Goal: Information Seeking & Learning: Understand process/instructions

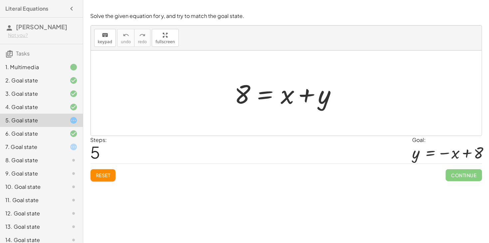
click at [267, 96] on div at bounding box center [288, 93] width 115 height 34
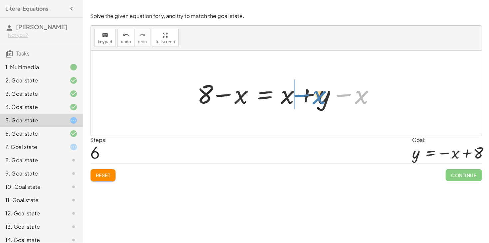
drag, startPoint x: 351, startPoint y: 95, endPoint x: 309, endPoint y: 95, distance: 42.3
click at [309, 95] on div at bounding box center [288, 93] width 189 height 34
click at [305, 94] on div at bounding box center [288, 93] width 189 height 34
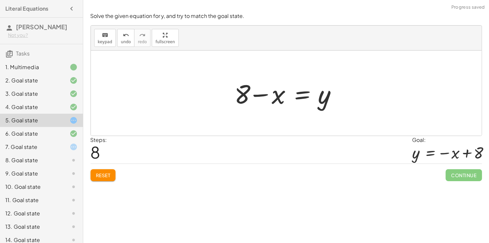
click at [264, 95] on div at bounding box center [288, 93] width 115 height 34
click at [303, 96] on div at bounding box center [288, 93] width 115 height 34
click at [256, 97] on div at bounding box center [288, 93] width 189 height 34
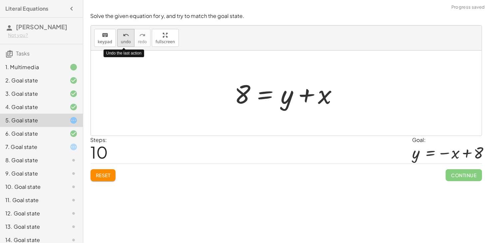
click at [127, 45] on button "undo undo" at bounding box center [125, 38] width 17 height 18
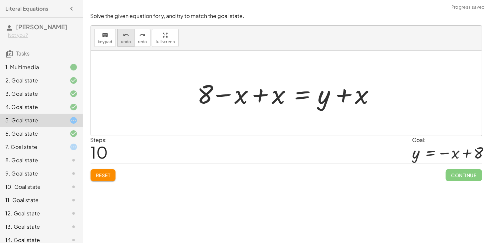
click at [124, 44] on span "undo" at bounding box center [126, 42] width 10 height 5
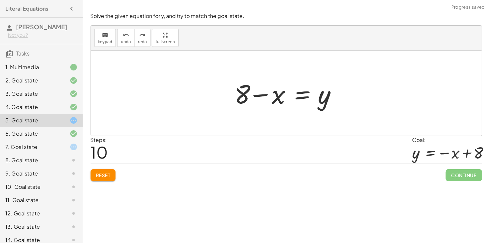
click at [304, 97] on div at bounding box center [288, 93] width 115 height 34
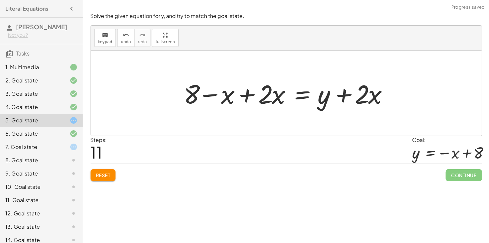
click at [252, 97] on div at bounding box center [289, 93] width 216 height 34
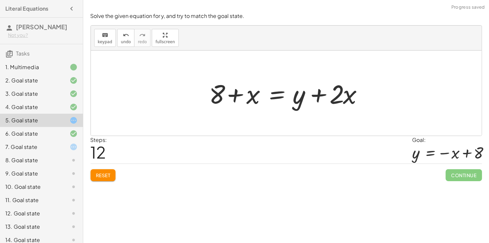
click at [319, 95] on div at bounding box center [288, 93] width 165 height 34
click at [127, 44] on span "undo" at bounding box center [126, 42] width 10 height 5
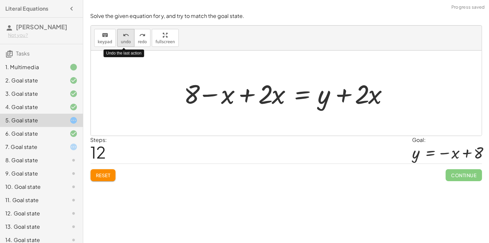
click at [127, 44] on span "undo" at bounding box center [126, 42] width 10 height 5
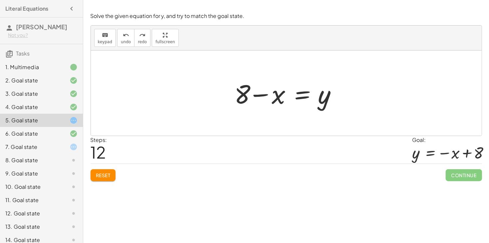
click at [243, 95] on div at bounding box center [288, 93] width 115 height 34
click at [252, 95] on div at bounding box center [288, 93] width 115 height 34
click at [294, 96] on div at bounding box center [288, 93] width 115 height 34
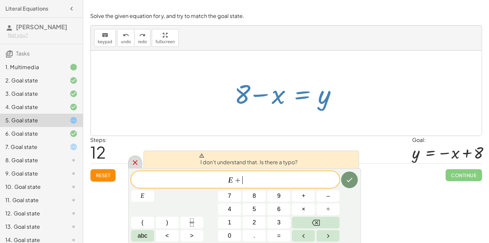
click at [133, 159] on icon at bounding box center [135, 163] width 8 height 8
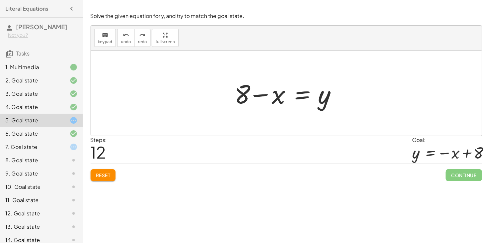
click at [278, 98] on div at bounding box center [288, 93] width 115 height 34
click at [25, 135] on div "6. Goal state" at bounding box center [32, 134] width 54 height 8
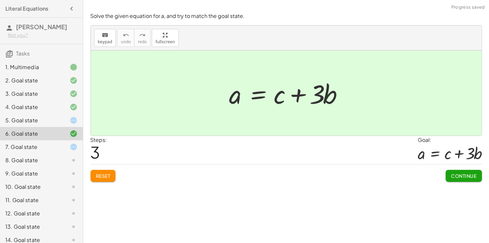
click at [53, 144] on div "7. Goal state" at bounding box center [32, 147] width 54 height 8
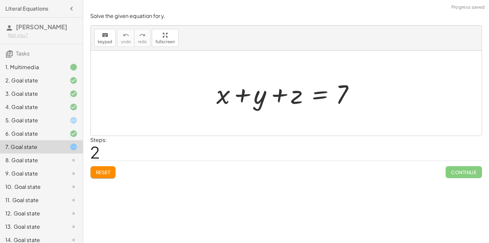
click at [321, 95] on div at bounding box center [288, 93] width 151 height 34
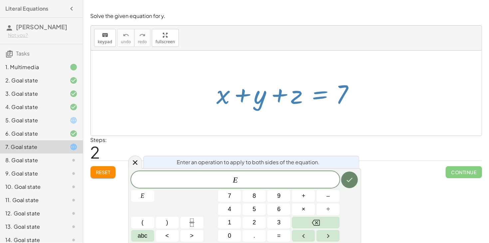
click at [347, 180] on icon "Done" at bounding box center [349, 180] width 8 height 8
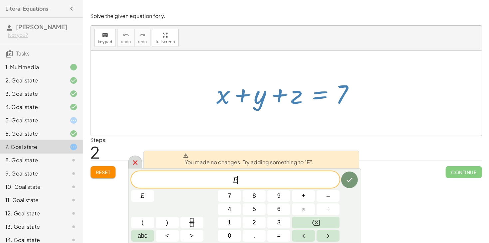
click at [133, 160] on icon at bounding box center [135, 163] width 8 height 8
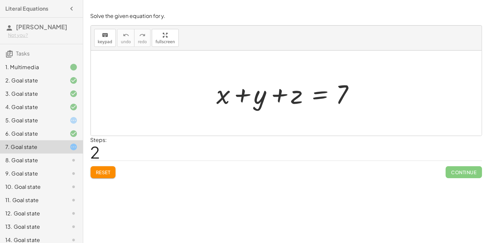
click at [316, 94] on div at bounding box center [288, 93] width 151 height 34
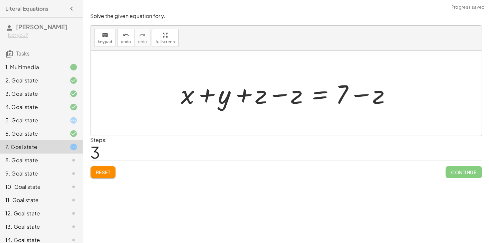
click at [275, 96] on div at bounding box center [289, 93] width 222 height 34
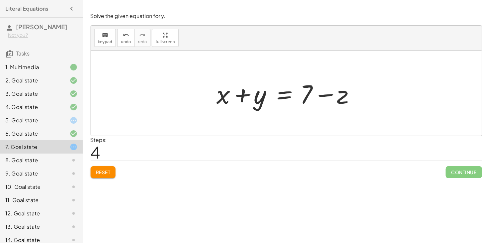
click at [289, 95] on div at bounding box center [288, 93] width 151 height 34
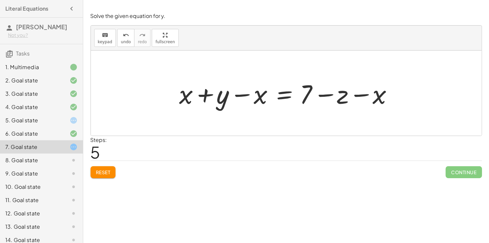
click at [280, 94] on div at bounding box center [288, 93] width 225 height 34
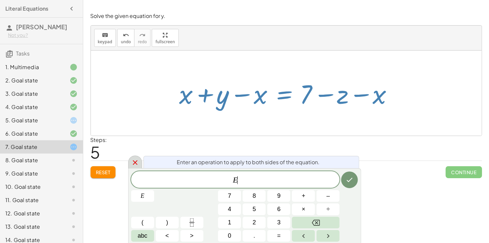
click at [133, 161] on icon at bounding box center [135, 163] width 8 height 8
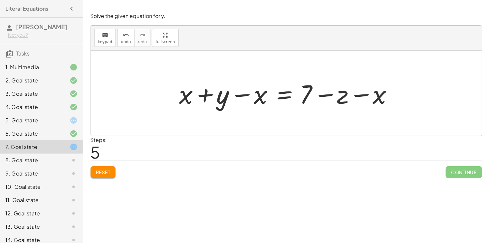
click at [359, 95] on div at bounding box center [288, 93] width 225 height 34
click at [248, 95] on div at bounding box center [288, 93] width 225 height 34
click at [124, 40] on span "undo" at bounding box center [126, 42] width 10 height 5
click at [284, 96] on div at bounding box center [288, 93] width 151 height 34
drag, startPoint x: 263, startPoint y: 97, endPoint x: 216, endPoint y: 94, distance: 47.3
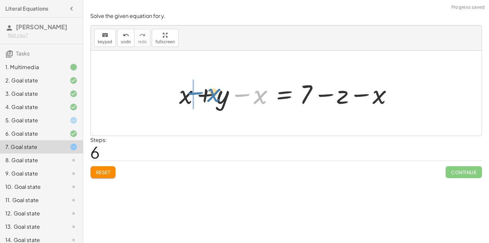
click at [216, 94] on div at bounding box center [288, 93] width 225 height 34
click at [205, 95] on div at bounding box center [288, 93] width 225 height 34
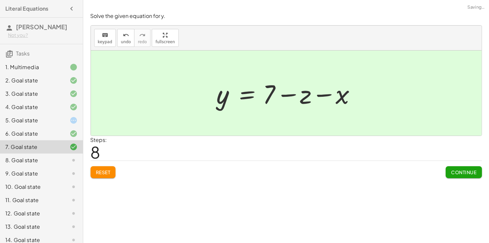
click at [458, 174] on span "Continue" at bounding box center [463, 172] width 25 height 6
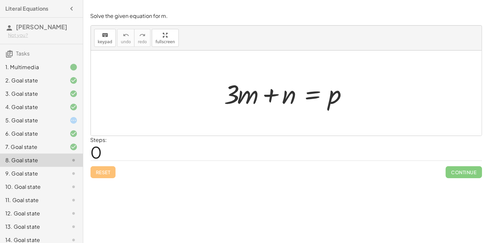
click at [310, 97] on div at bounding box center [288, 93] width 135 height 34
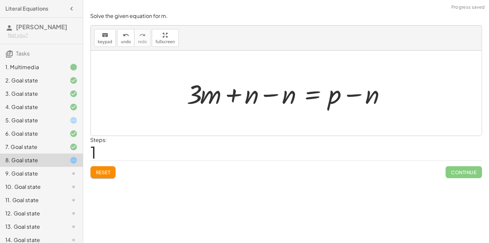
click at [268, 97] on div at bounding box center [289, 93] width 210 height 34
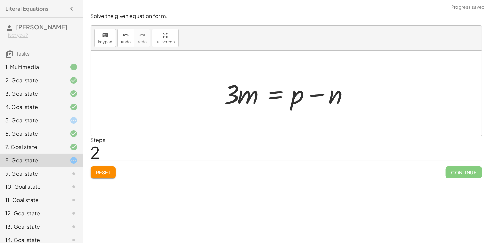
click at [314, 96] on div at bounding box center [288, 93] width 135 height 34
click at [246, 97] on div at bounding box center [288, 93] width 135 height 34
click at [274, 97] on div at bounding box center [288, 93] width 135 height 34
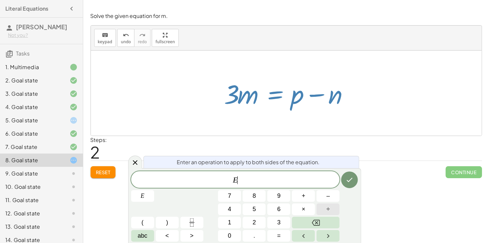
click at [329, 208] on span "÷" at bounding box center [327, 209] width 3 height 9
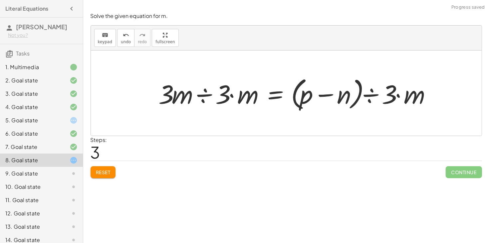
click at [203, 93] on div at bounding box center [297, 93] width 284 height 38
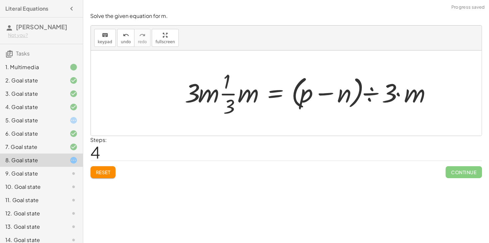
click at [230, 97] on div at bounding box center [311, 93] width 258 height 51
click at [242, 95] on div at bounding box center [311, 93] width 258 height 51
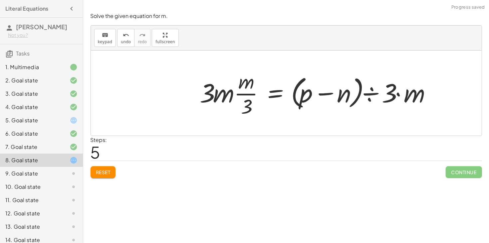
click at [241, 95] on div at bounding box center [318, 93] width 243 height 51
click at [224, 97] on div at bounding box center [318, 93] width 243 height 51
click at [212, 96] on div at bounding box center [318, 93] width 243 height 51
drag, startPoint x: 216, startPoint y: 94, endPoint x: 239, endPoint y: 96, distance: 23.8
click at [239, 96] on div at bounding box center [318, 93] width 243 height 51
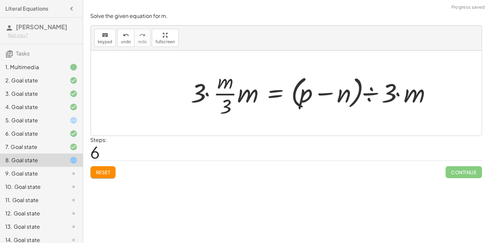
click at [222, 95] on div at bounding box center [314, 93] width 252 height 51
click at [205, 95] on div at bounding box center [314, 93] width 252 height 51
click at [225, 99] on div at bounding box center [320, 93] width 240 height 51
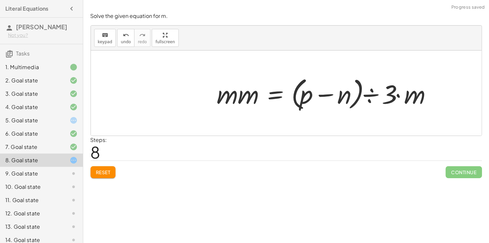
click at [238, 97] on div at bounding box center [327, 93] width 226 height 38
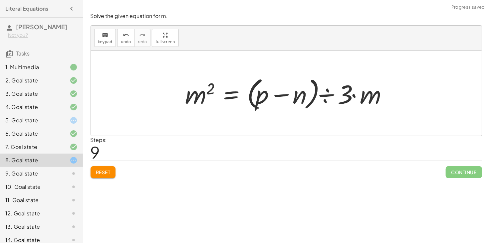
click at [347, 92] on div at bounding box center [289, 93] width 214 height 38
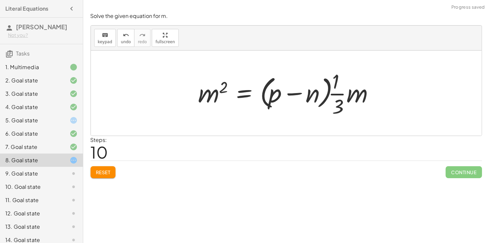
click at [352, 93] on div at bounding box center [288, 93] width 187 height 51
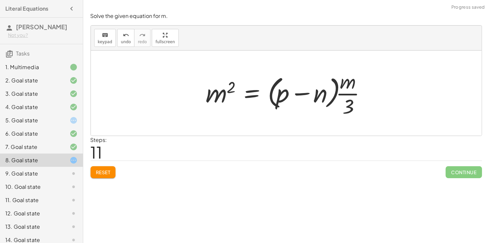
click at [347, 100] on div at bounding box center [289, 93] width 172 height 51
click at [344, 84] on div at bounding box center [289, 93] width 172 height 51
click at [326, 96] on div at bounding box center [289, 93] width 172 height 51
click at [272, 100] on div at bounding box center [289, 93] width 172 height 51
click at [123, 33] on icon "undo" at bounding box center [126, 35] width 6 height 8
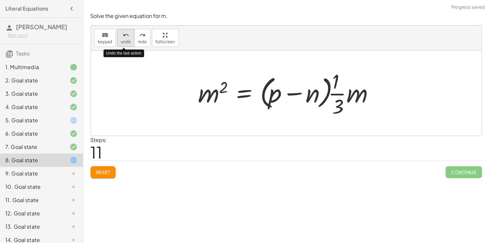
click at [123, 33] on icon "undo" at bounding box center [126, 35] width 6 height 8
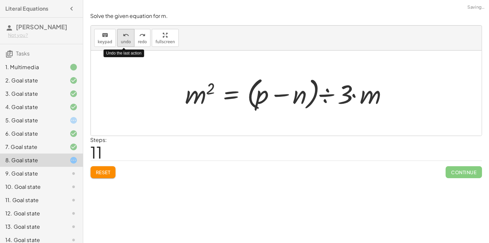
click at [123, 33] on icon "undo" at bounding box center [126, 35] width 6 height 8
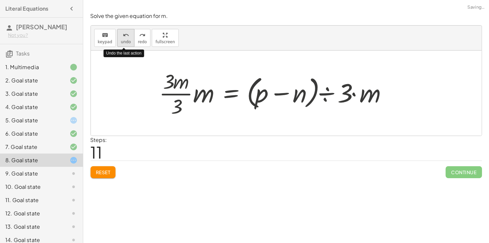
click at [123, 33] on icon "undo" at bounding box center [126, 35] width 6 height 8
click at [123, 32] on icon "undo" at bounding box center [126, 35] width 6 height 8
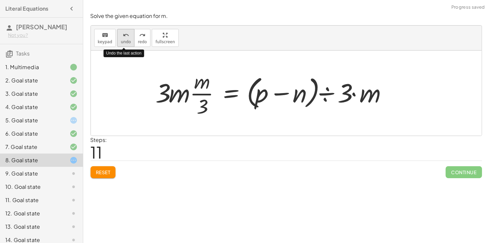
click at [123, 32] on icon "undo" at bounding box center [126, 35] width 6 height 8
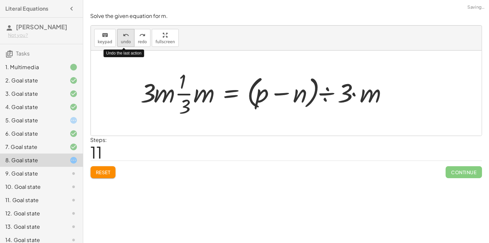
click at [123, 32] on icon "undo" at bounding box center [126, 35] width 6 height 8
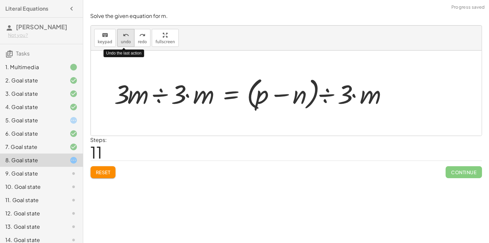
click at [123, 32] on icon "undo" at bounding box center [126, 35] width 6 height 8
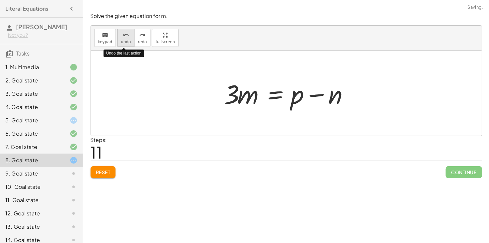
click at [123, 32] on icon "undo" at bounding box center [126, 35] width 6 height 8
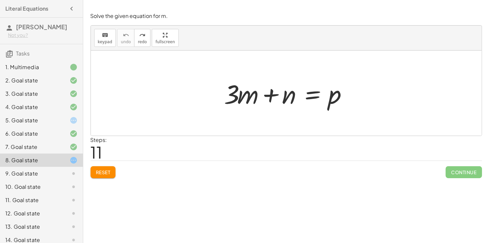
click at [312, 96] on div at bounding box center [288, 93] width 135 height 34
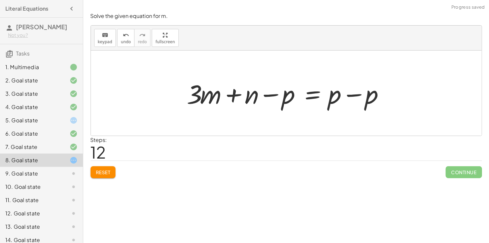
click at [355, 97] on div at bounding box center [289, 93] width 210 height 34
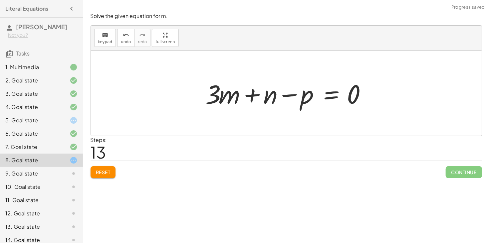
click at [292, 95] on div at bounding box center [288, 93] width 173 height 34
drag, startPoint x: 288, startPoint y: 95, endPoint x: 277, endPoint y: 96, distance: 10.3
click at [277, 96] on div at bounding box center [288, 93] width 173 height 34
click at [336, 90] on div at bounding box center [288, 93] width 173 height 34
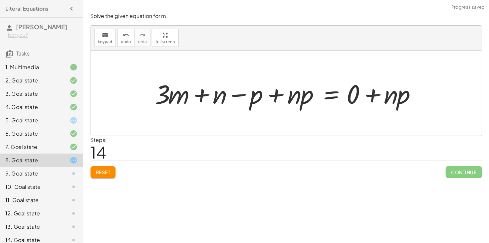
click at [277, 100] on div at bounding box center [289, 93] width 274 height 34
click at [228, 94] on div at bounding box center [289, 93] width 274 height 34
click at [276, 95] on div at bounding box center [289, 93] width 274 height 34
drag, startPoint x: 293, startPoint y: 98, endPoint x: 243, endPoint y: 97, distance: 50.3
click at [243, 97] on div at bounding box center [289, 93] width 274 height 34
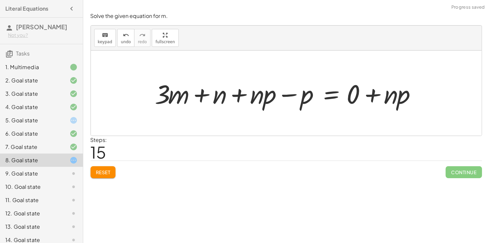
click at [288, 95] on div at bounding box center [289, 93] width 274 height 34
click at [243, 97] on div at bounding box center [289, 93] width 274 height 34
click at [122, 42] on span "undo" at bounding box center [126, 42] width 10 height 5
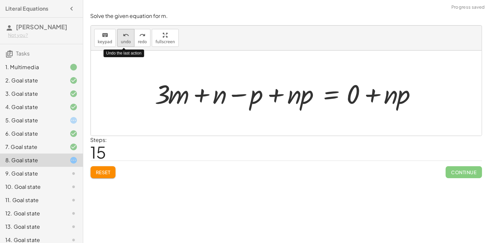
click at [122, 42] on span "undo" at bounding box center [126, 42] width 10 height 5
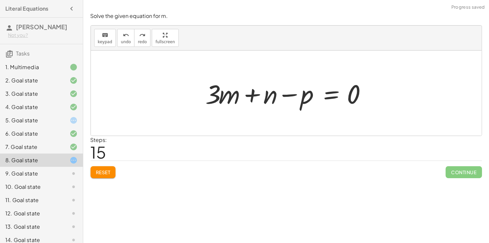
click at [329, 92] on div at bounding box center [288, 93] width 173 height 34
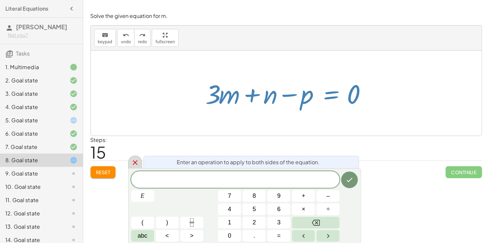
click at [133, 163] on icon at bounding box center [135, 163] width 8 height 8
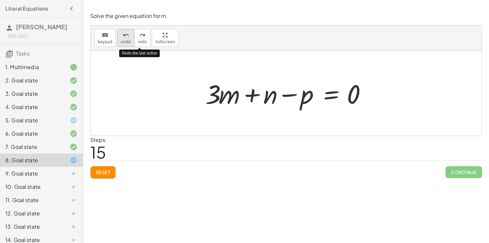
click at [129, 36] on button "undo undo" at bounding box center [125, 38] width 17 height 18
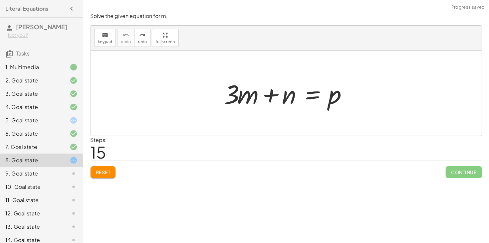
click at [51, 173] on div "9. Goal state" at bounding box center [32, 174] width 54 height 8
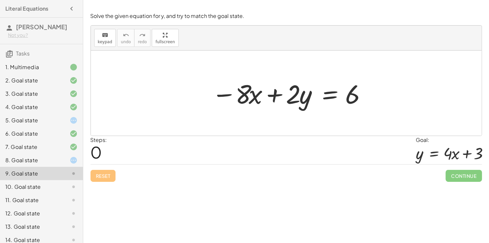
click at [254, 95] on div at bounding box center [288, 93] width 161 height 34
click at [276, 93] on div at bounding box center [288, 93] width 161 height 34
drag, startPoint x: 227, startPoint y: 95, endPoint x: 228, endPoint y: 91, distance: 3.9
click at [228, 91] on div at bounding box center [288, 93] width 161 height 34
click at [224, 93] on div at bounding box center [288, 93] width 161 height 34
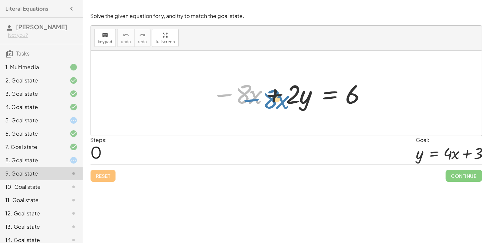
drag, startPoint x: 223, startPoint y: 93, endPoint x: 250, endPoint y: 97, distance: 26.9
click at [250, 97] on div at bounding box center [288, 93] width 161 height 34
click at [326, 99] on div at bounding box center [288, 93] width 161 height 34
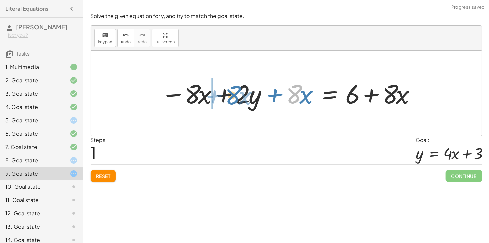
drag, startPoint x: 295, startPoint y: 95, endPoint x: 233, endPoint y: 96, distance: 61.2
click at [233, 96] on div at bounding box center [289, 93] width 262 height 34
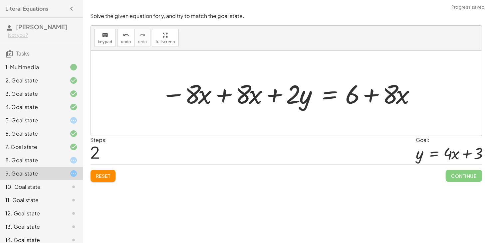
click at [227, 93] on div at bounding box center [289, 93] width 262 height 34
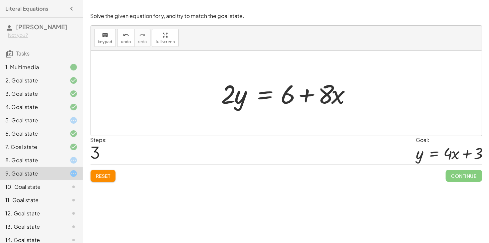
click at [265, 98] on div at bounding box center [288, 93] width 141 height 34
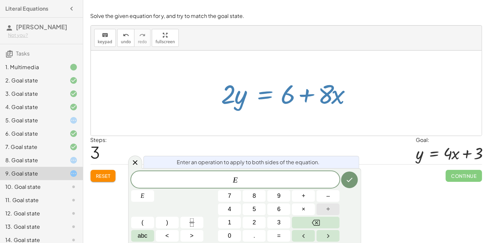
click at [328, 213] on span "÷" at bounding box center [327, 209] width 3 height 9
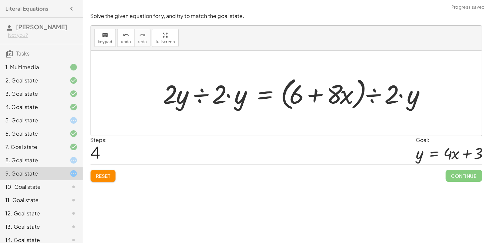
click at [205, 96] on div at bounding box center [298, 93] width 276 height 38
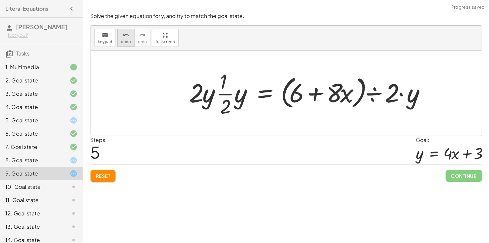
click at [126, 44] on span "undo" at bounding box center [126, 42] width 10 height 5
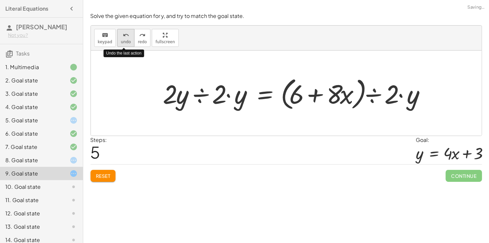
click at [127, 44] on span "undo" at bounding box center [126, 42] width 10 height 5
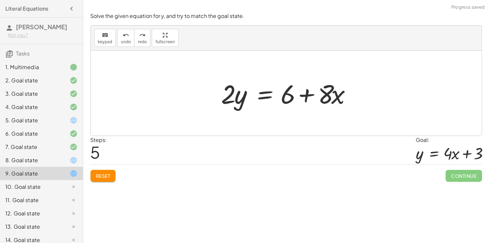
click at [261, 101] on div at bounding box center [288, 93] width 141 height 34
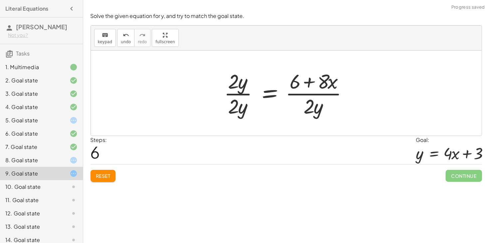
click at [240, 104] on div at bounding box center [289, 93] width 136 height 51
drag, startPoint x: 237, startPoint y: 87, endPoint x: 236, endPoint y: 105, distance: 18.6
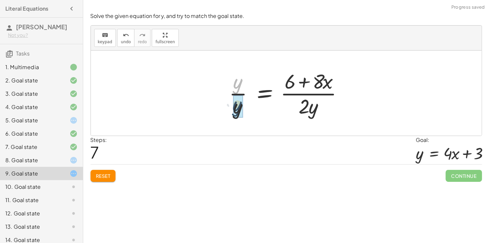
drag, startPoint x: 238, startPoint y: 87, endPoint x: 238, endPoint y: 111, distance: 24.3
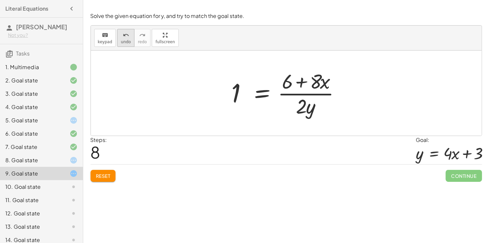
click at [125, 40] on span "undo" at bounding box center [126, 42] width 10 height 5
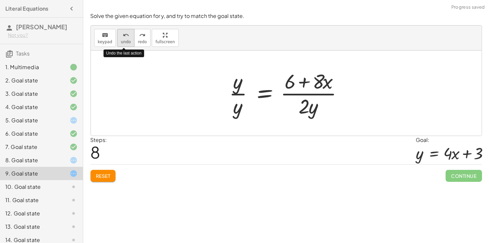
click at [125, 40] on span "undo" at bounding box center [126, 42] width 10 height 5
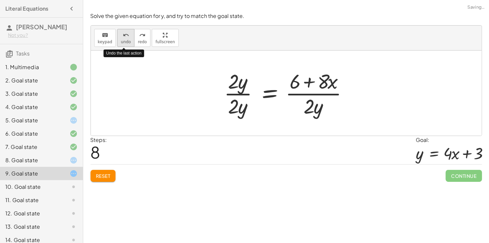
click at [125, 40] on span "undo" at bounding box center [126, 42] width 10 height 5
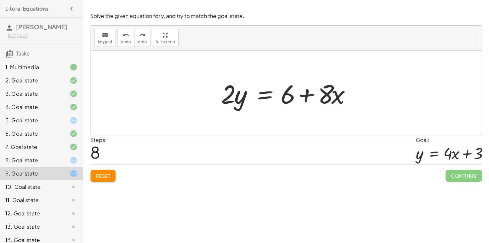
click at [269, 95] on div at bounding box center [288, 93] width 141 height 34
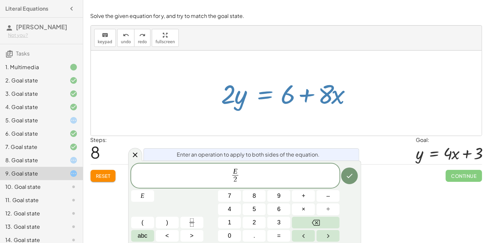
click at [260, 174] on span "E 2 ​ ​" at bounding box center [235, 177] width 209 height 18
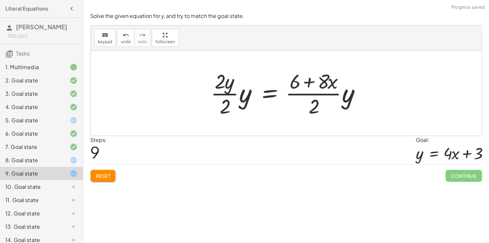
click at [224, 85] on div at bounding box center [288, 93] width 163 height 51
click at [221, 87] on div at bounding box center [288, 93] width 163 height 51
click at [225, 103] on div at bounding box center [288, 93] width 163 height 51
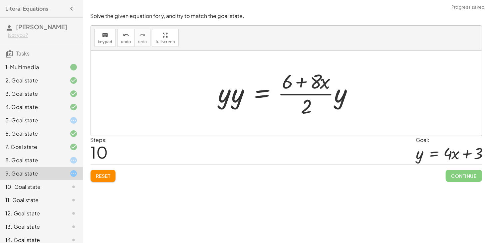
click at [226, 96] on div at bounding box center [288, 93] width 147 height 51
click at [235, 97] on div at bounding box center [288, 93] width 147 height 51
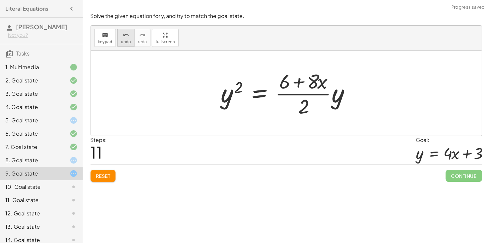
click at [120, 39] on button "undo undo" at bounding box center [125, 38] width 17 height 18
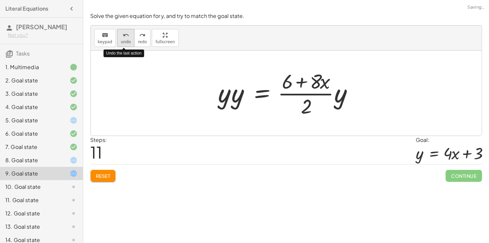
click at [120, 39] on button "undo undo" at bounding box center [125, 38] width 17 height 18
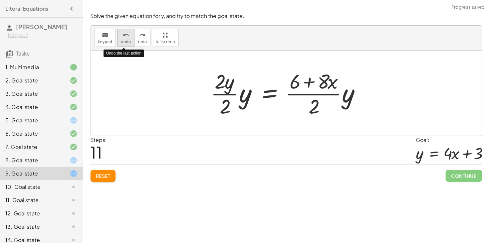
click at [120, 39] on button "undo undo" at bounding box center [125, 38] width 17 height 18
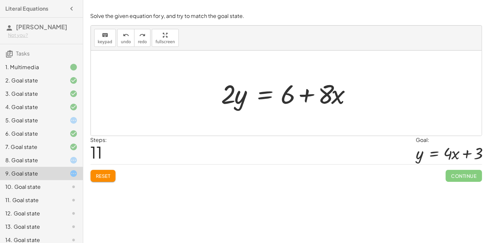
click at [242, 91] on div at bounding box center [288, 93] width 141 height 34
click at [270, 97] on div at bounding box center [288, 93] width 141 height 34
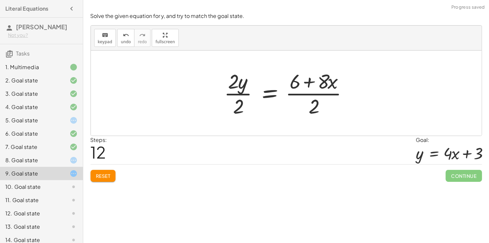
click at [238, 86] on div at bounding box center [289, 93] width 136 height 51
click at [236, 102] on div at bounding box center [289, 93] width 136 height 51
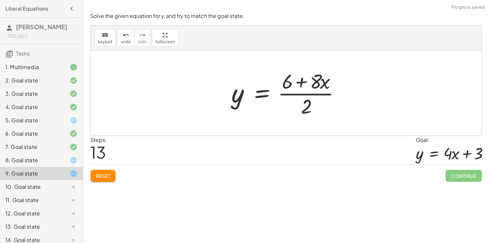
click at [313, 84] on div at bounding box center [288, 93] width 121 height 51
click at [306, 105] on div at bounding box center [288, 93] width 121 height 51
click at [303, 86] on div at bounding box center [288, 93] width 121 height 51
drag, startPoint x: 285, startPoint y: 78, endPoint x: 292, endPoint y: 106, distance: 28.9
click at [292, 106] on div at bounding box center [288, 93] width 121 height 51
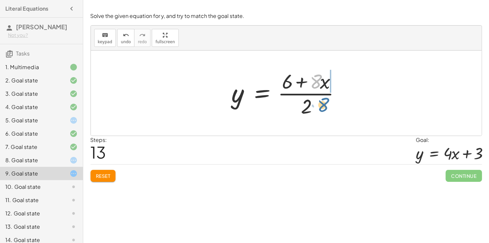
drag, startPoint x: 315, startPoint y: 81, endPoint x: 322, endPoint y: 106, distance: 25.6
click at [322, 106] on div at bounding box center [288, 93] width 121 height 51
click at [306, 84] on div at bounding box center [288, 93] width 121 height 51
drag, startPoint x: 323, startPoint y: 82, endPoint x: 307, endPoint y: 83, distance: 15.4
click at [307, 83] on div at bounding box center [288, 93] width 121 height 51
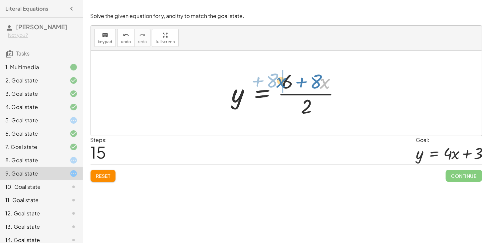
drag, startPoint x: 325, startPoint y: 83, endPoint x: 282, endPoint y: 82, distance: 43.3
click at [298, 83] on div at bounding box center [288, 93] width 121 height 51
drag, startPoint x: 306, startPoint y: 103, endPoint x: 296, endPoint y: 80, distance: 25.9
click at [296, 80] on div at bounding box center [288, 93] width 121 height 51
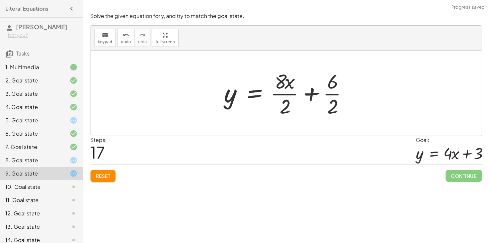
click at [333, 100] on div at bounding box center [288, 93] width 135 height 51
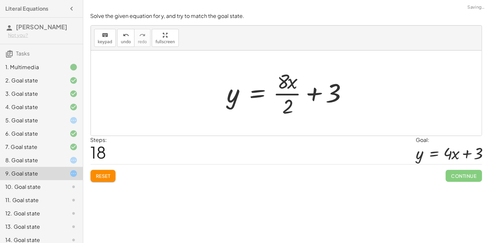
click at [286, 103] on div at bounding box center [289, 93] width 130 height 51
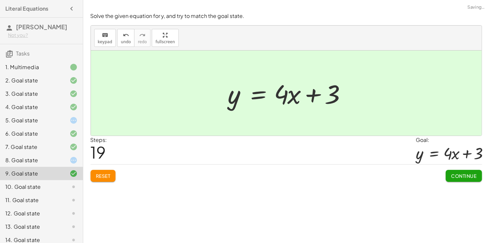
click at [467, 180] on button "Continue" at bounding box center [464, 176] width 36 height 12
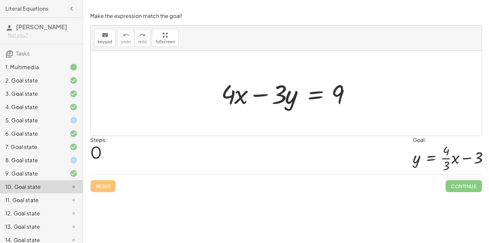
click at [60, 199] on div at bounding box center [68, 200] width 19 height 8
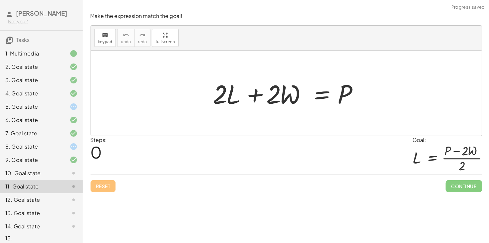
scroll to position [14, 0]
click at [60, 199] on div at bounding box center [68, 200] width 19 height 8
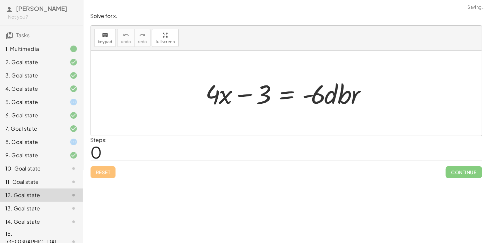
scroll to position [19, 0]
click at [60, 207] on div at bounding box center [68, 208] width 19 height 8
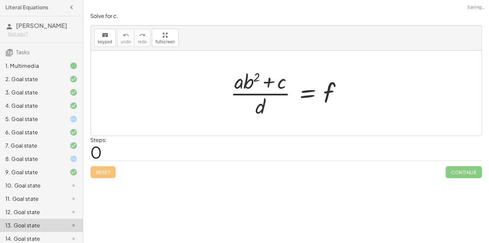
scroll to position [0, 0]
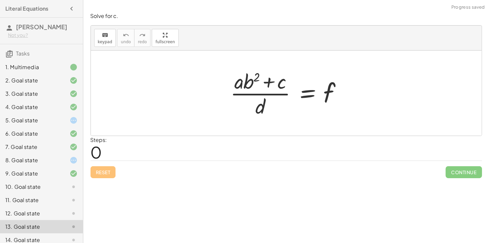
click at [52, 159] on div "8. Goal state" at bounding box center [32, 160] width 54 height 8
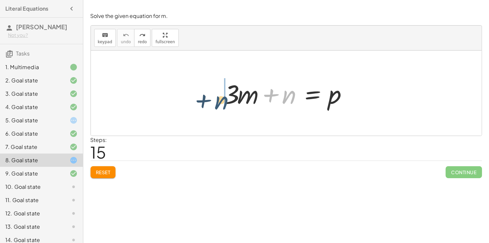
drag, startPoint x: 285, startPoint y: 96, endPoint x: 216, endPoint y: 102, distance: 69.1
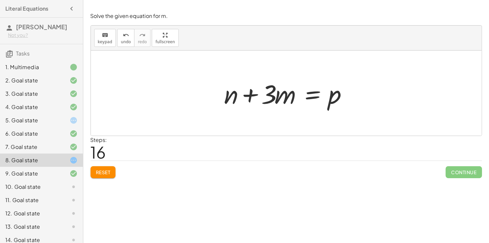
click at [308, 96] on div at bounding box center [288, 93] width 135 height 34
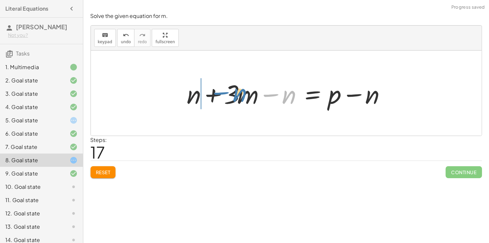
drag, startPoint x: 288, startPoint y: 99, endPoint x: 238, endPoint y: 96, distance: 50.0
click at [238, 96] on div at bounding box center [289, 93] width 210 height 34
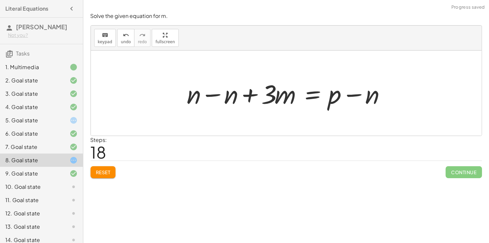
click at [217, 95] on div at bounding box center [289, 93] width 210 height 34
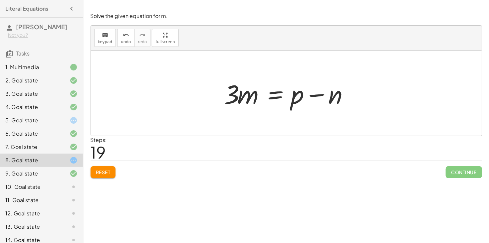
click at [282, 96] on div at bounding box center [288, 93] width 135 height 34
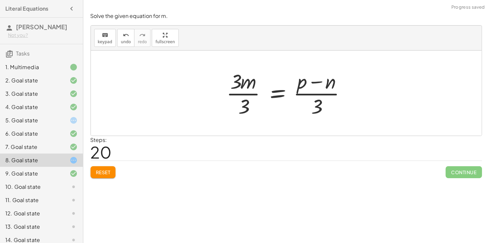
click at [246, 101] on div at bounding box center [289, 93] width 132 height 51
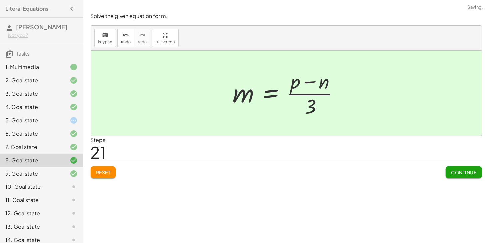
click at [314, 102] on div at bounding box center [289, 93] width 118 height 51
click at [457, 169] on button "Continue" at bounding box center [464, 172] width 36 height 12
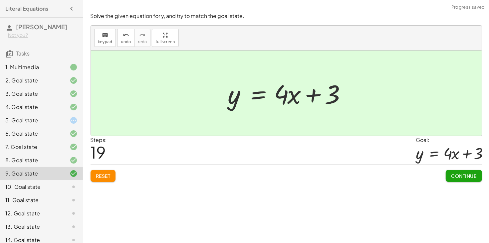
click at [457, 176] on span "Continue" at bounding box center [463, 176] width 25 height 6
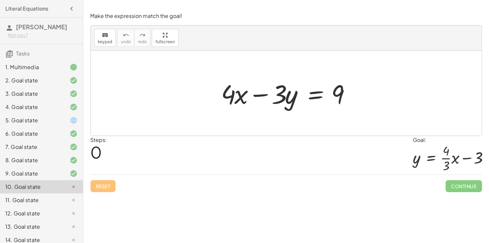
click at [313, 95] on div at bounding box center [288, 93] width 141 height 34
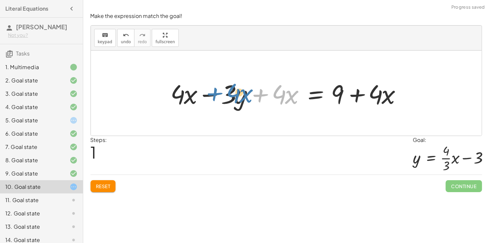
drag, startPoint x: 271, startPoint y: 97, endPoint x: 225, endPoint y: 96, distance: 45.6
click at [225, 96] on div at bounding box center [288, 93] width 243 height 34
drag, startPoint x: 269, startPoint y: 97, endPoint x: 194, endPoint y: 94, distance: 75.0
click at [194, 94] on div at bounding box center [288, 93] width 243 height 34
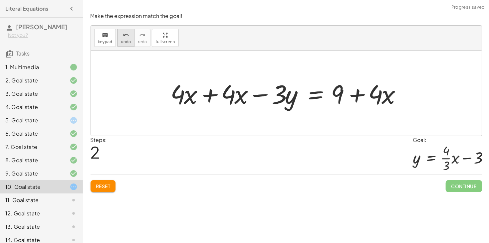
click at [127, 41] on span "undo" at bounding box center [126, 42] width 10 height 5
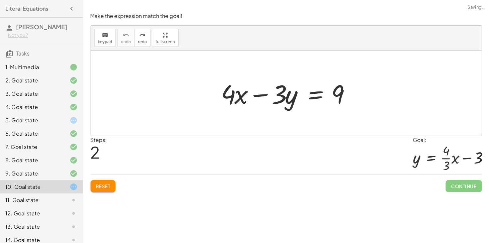
click at [314, 100] on div at bounding box center [288, 93] width 141 height 34
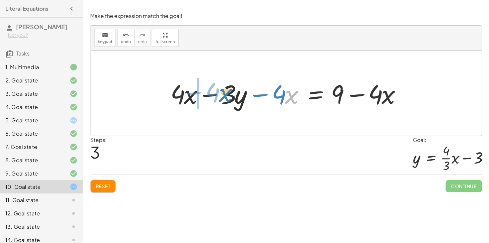
drag, startPoint x: 287, startPoint y: 98, endPoint x: 220, endPoint y: 96, distance: 66.6
click at [220, 96] on div at bounding box center [288, 93] width 243 height 34
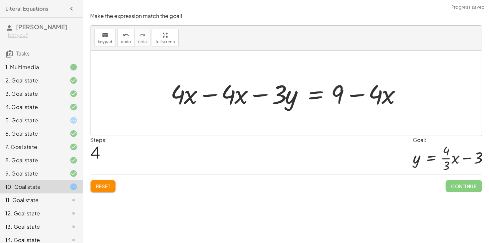
click at [210, 93] on div at bounding box center [288, 93] width 243 height 34
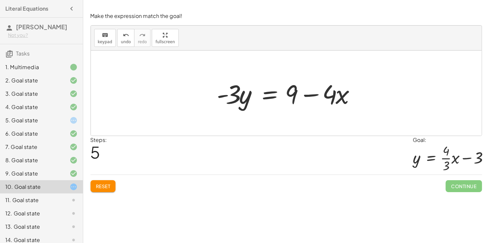
click at [316, 94] on div at bounding box center [289, 93] width 150 height 34
click at [267, 97] on div at bounding box center [289, 93] width 150 height 34
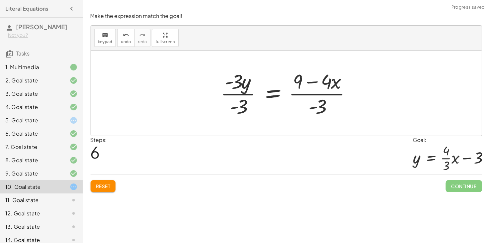
click at [240, 85] on div at bounding box center [288, 93] width 143 height 51
click at [242, 104] on div at bounding box center [288, 93] width 143 height 51
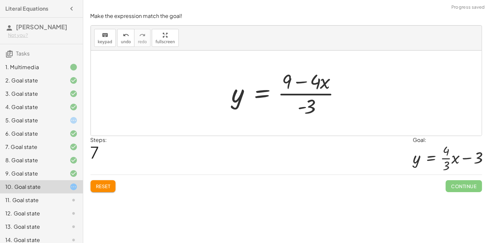
click at [310, 102] on div at bounding box center [288, 93] width 121 height 51
click at [315, 80] on div at bounding box center [288, 93] width 121 height 51
click at [303, 80] on div at bounding box center [288, 93] width 121 height 51
drag, startPoint x: 307, startPoint y: 105, endPoint x: 317, endPoint y: 77, distance: 29.5
click at [317, 77] on div at bounding box center [288, 93] width 121 height 51
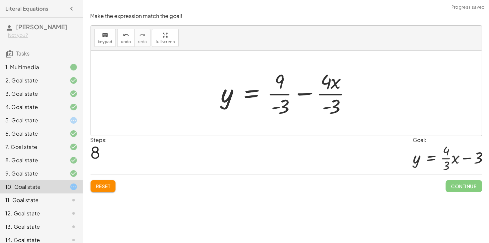
click at [286, 108] on div at bounding box center [289, 93] width 142 height 51
click at [326, 106] on div at bounding box center [287, 93] width 139 height 51
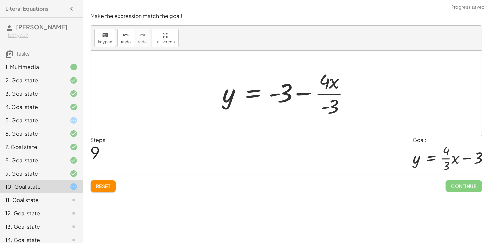
click at [332, 102] on div at bounding box center [288, 93] width 139 height 51
click at [328, 107] on div at bounding box center [288, 93] width 139 height 51
click at [331, 85] on div at bounding box center [288, 93] width 139 height 51
drag, startPoint x: 331, startPoint y: 101, endPoint x: 335, endPoint y: 106, distance: 6.3
click at [335, 106] on div at bounding box center [288, 93] width 139 height 51
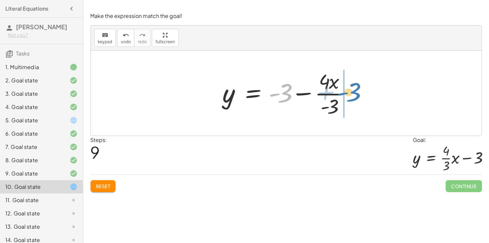
drag, startPoint x: 284, startPoint y: 94, endPoint x: 353, endPoint y: 92, distance: 68.9
click at [353, 92] on div at bounding box center [288, 93] width 139 height 51
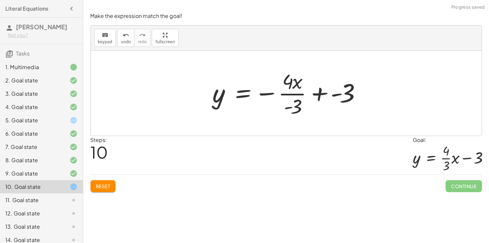
click at [322, 94] on div at bounding box center [288, 93] width 158 height 51
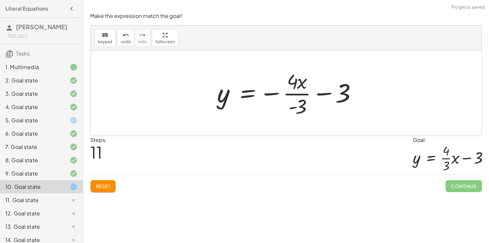
click at [292, 106] on div at bounding box center [289, 93] width 150 height 51
drag, startPoint x: 302, startPoint y: 85, endPoint x: 313, endPoint y: 100, distance: 19.2
click at [313, 100] on div at bounding box center [289, 93] width 150 height 51
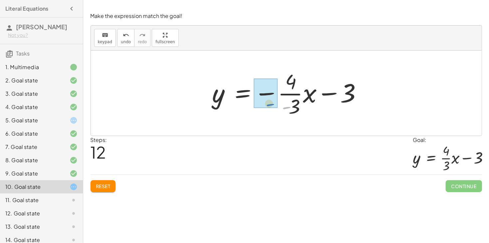
drag, startPoint x: 286, startPoint y: 107, endPoint x: 268, endPoint y: 102, distance: 19.1
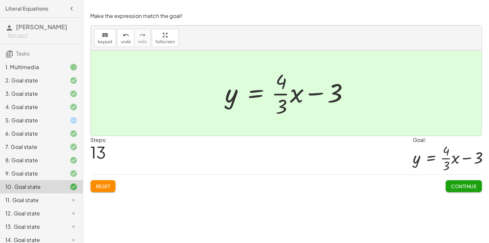
click at [463, 187] on span "Continue" at bounding box center [463, 186] width 25 height 6
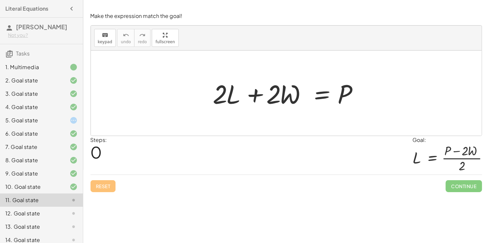
scroll to position [19, 0]
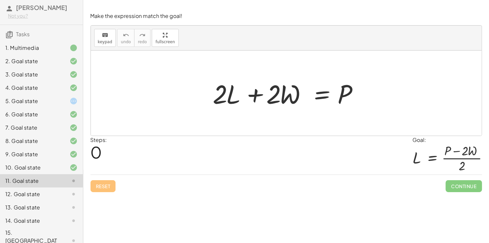
click at [319, 95] on div at bounding box center [289, 93] width 158 height 34
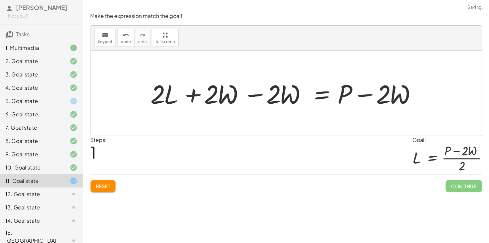
click at [255, 93] on div at bounding box center [288, 93] width 283 height 34
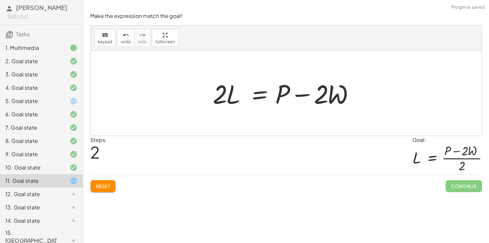
click at [259, 95] on div at bounding box center [289, 93] width 158 height 34
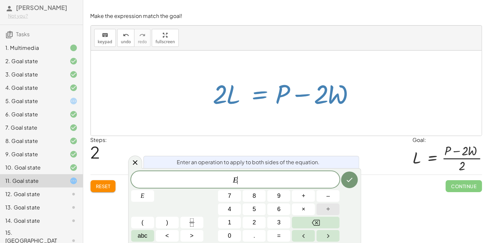
click at [323, 207] on button "÷" at bounding box center [327, 210] width 23 height 12
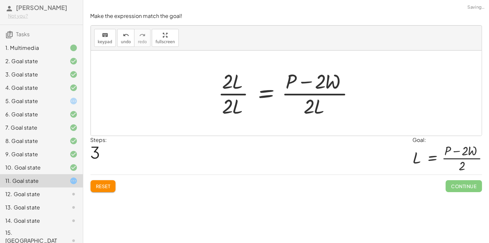
click at [225, 86] on div at bounding box center [289, 93] width 148 height 51
click at [230, 103] on div at bounding box center [289, 93] width 148 height 51
click at [229, 106] on div at bounding box center [289, 93] width 148 height 51
click at [231, 107] on div at bounding box center [289, 93] width 148 height 51
click at [235, 109] on div at bounding box center [289, 93] width 148 height 51
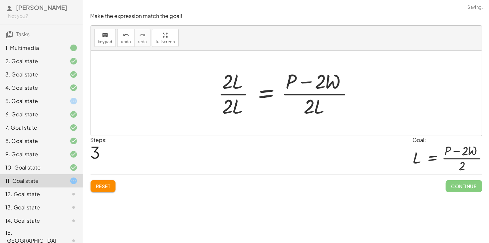
click at [228, 105] on div at bounding box center [289, 93] width 148 height 51
click at [266, 92] on div at bounding box center [289, 93] width 148 height 51
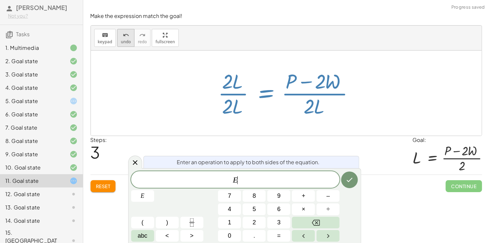
click at [121, 41] on span "undo" at bounding box center [126, 42] width 10 height 5
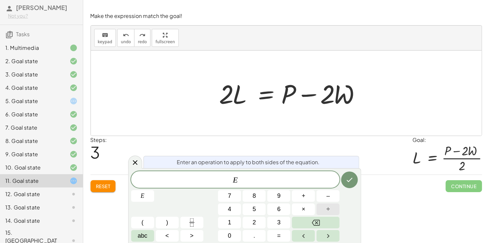
click at [328, 204] on button "÷" at bounding box center [327, 210] width 23 height 12
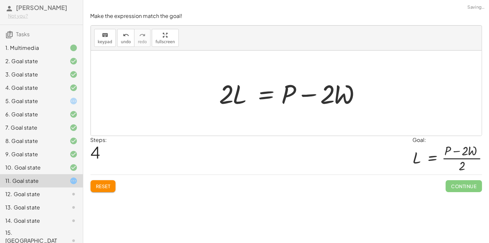
click at [264, 95] on div at bounding box center [289, 93] width 148 height 34
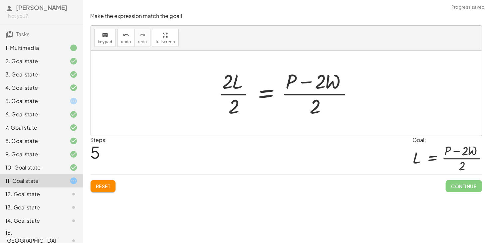
click at [234, 104] on div at bounding box center [289, 93] width 148 height 51
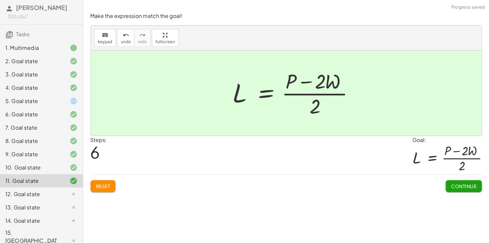
click at [452, 180] on button "Continue" at bounding box center [464, 186] width 36 height 12
